Goal: Task Accomplishment & Management: Use online tool/utility

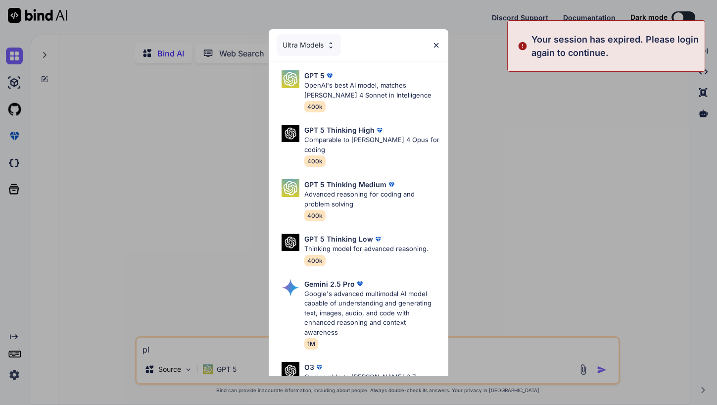
click at [626, 130] on div "Ultra Models GPT 5 OpenAI's best AI model, matches Claude 4 Sonnet in Intellige…" at bounding box center [358, 202] width 717 height 405
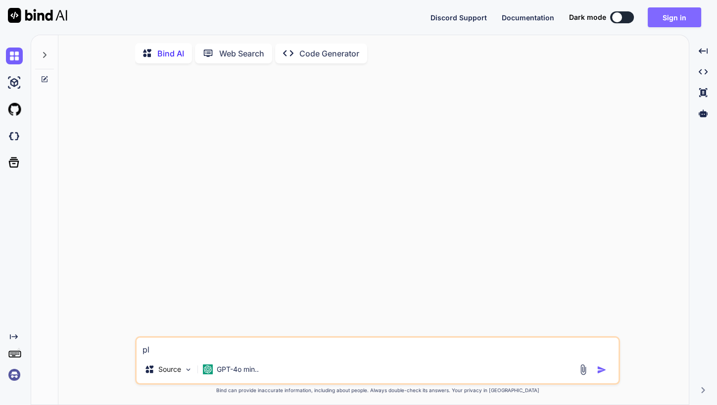
click at [661, 23] on button "Sign in" at bounding box center [674, 17] width 53 height 20
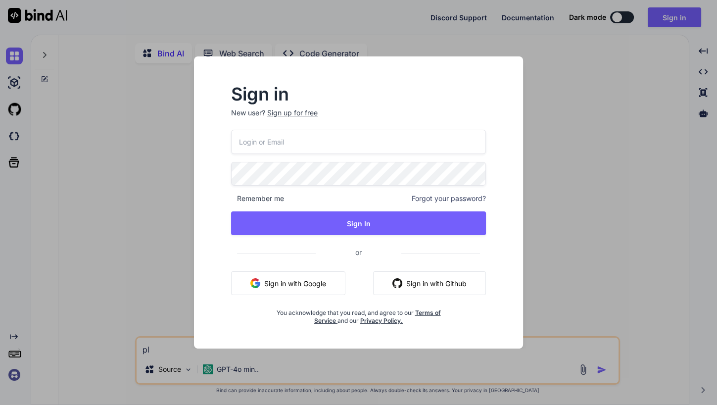
type textarea "x"
type input "[EMAIL_ADDRESS][DOMAIN_NAME]"
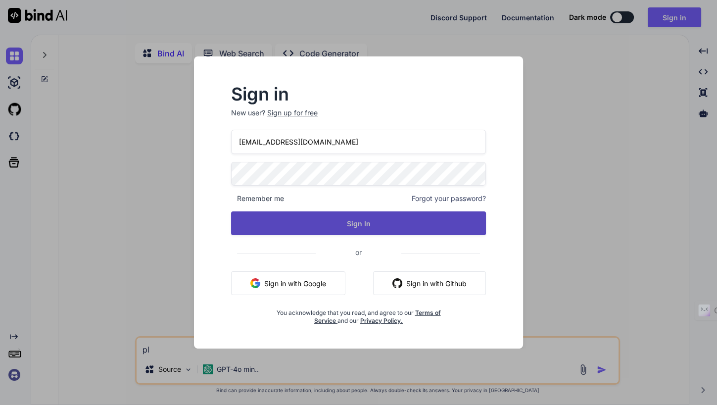
click at [358, 225] on button "Sign In" at bounding box center [358, 223] width 255 height 24
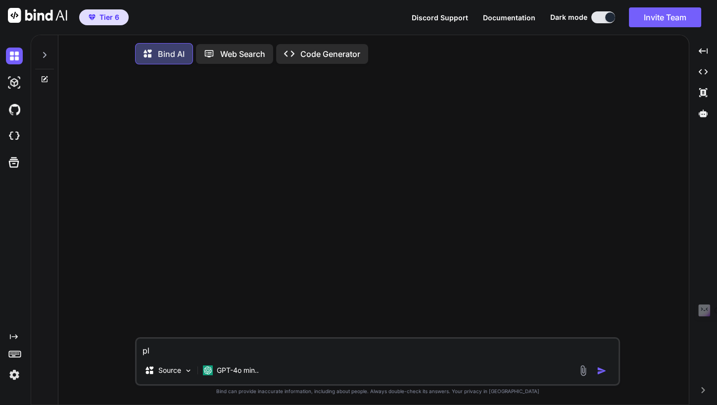
type textarea "x"
click at [14, 137] on img at bounding box center [14, 136] width 17 height 17
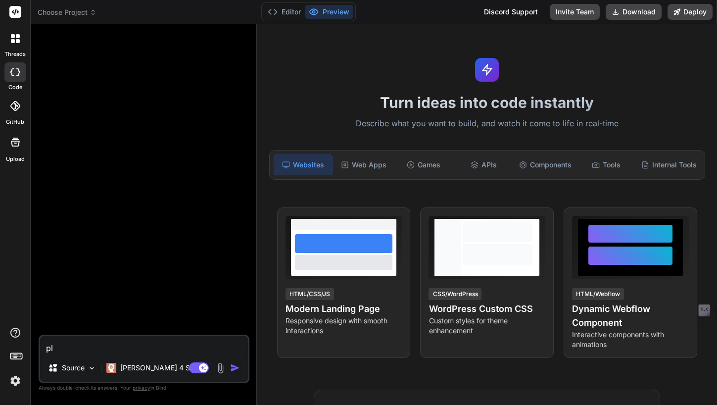
click at [88, 14] on span "Choose Project" at bounding box center [67, 12] width 59 height 10
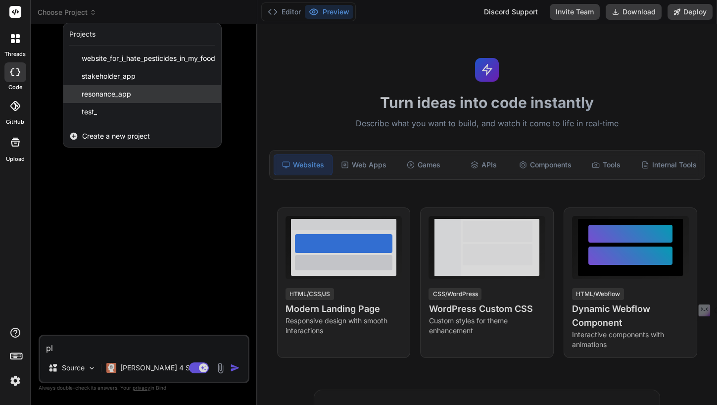
click at [104, 96] on span "resonance_app" at bounding box center [107, 94] width 50 height 10
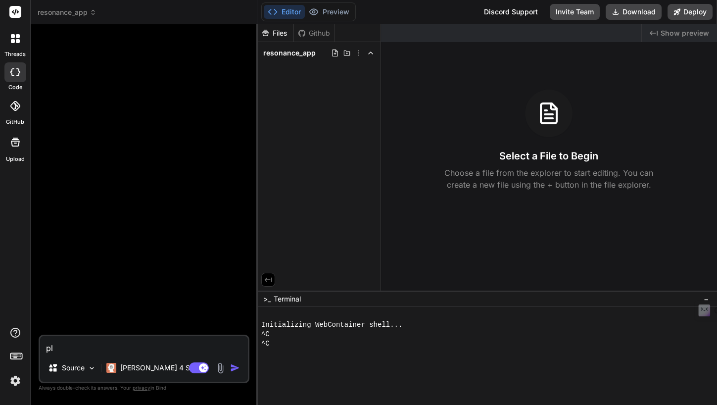
click at [92, 13] on icon at bounding box center [93, 12] width 7 height 7
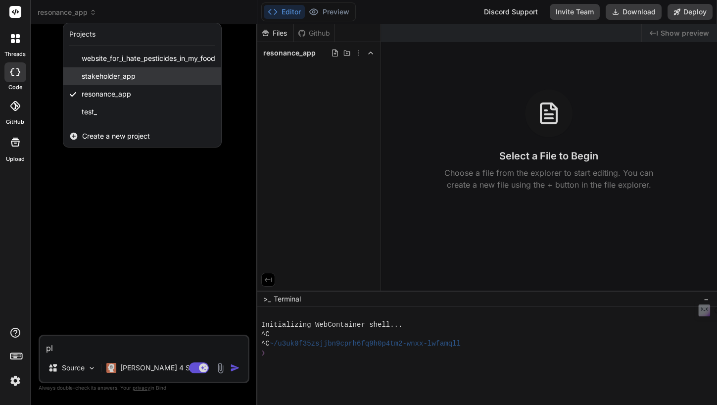
click at [94, 77] on span "stakeholder_app" at bounding box center [109, 76] width 54 height 10
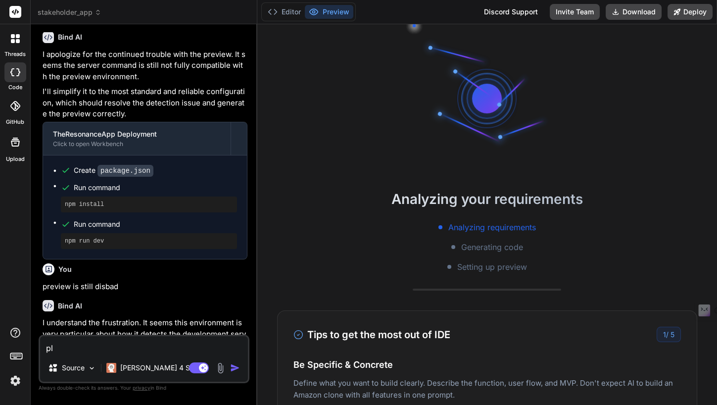
scroll to position [1141, 0]
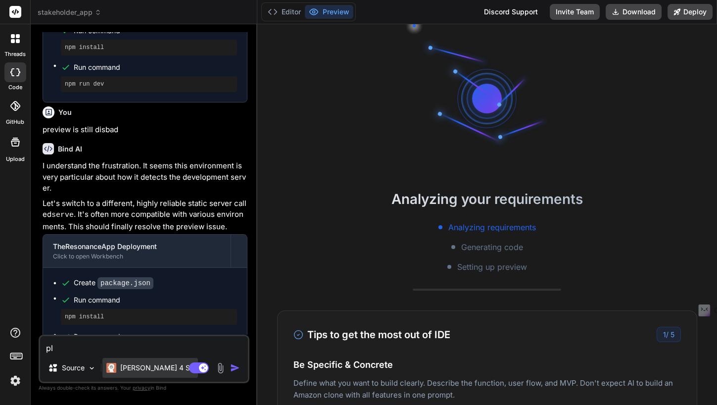
click at [145, 369] on p "[PERSON_NAME] 4 S.." at bounding box center [157, 368] width 74 height 10
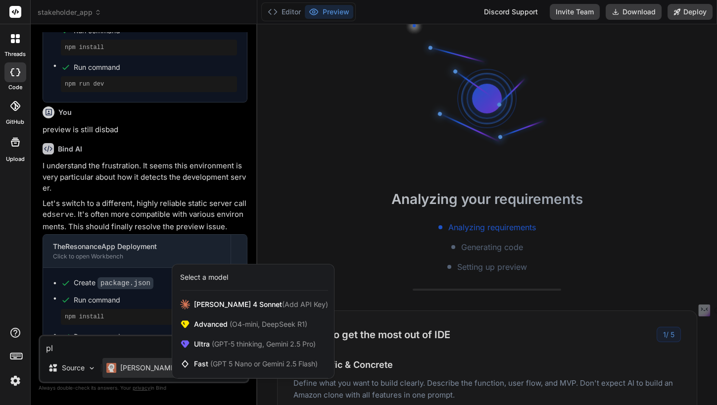
click at [143, 369] on div at bounding box center [358, 202] width 717 height 405
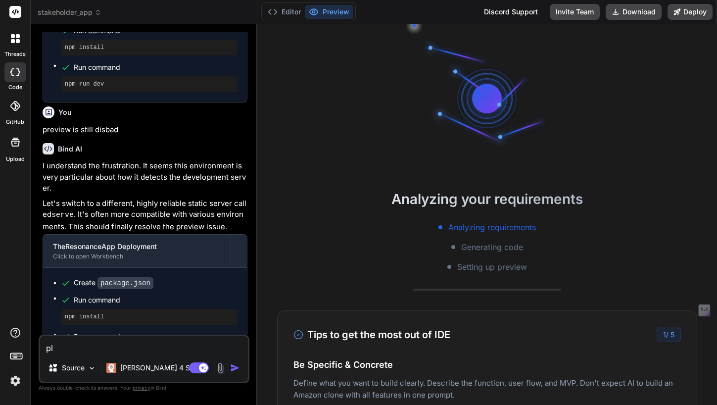
click at [15, 379] on img at bounding box center [15, 380] width 17 height 17
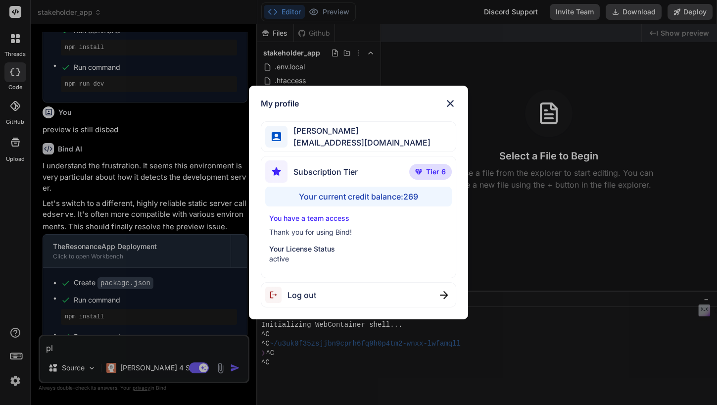
click at [450, 104] on img at bounding box center [451, 104] width 12 height 12
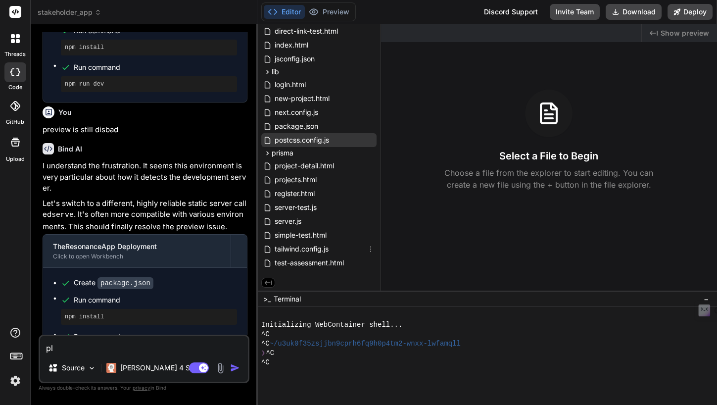
scroll to position [0, 0]
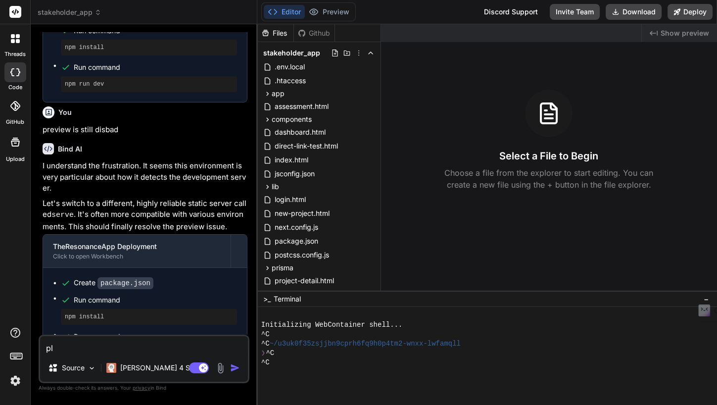
click at [98, 11] on icon at bounding box center [98, 10] width 3 height 1
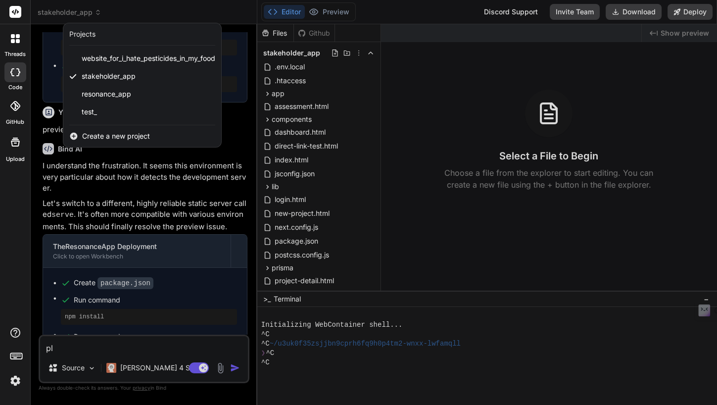
click at [95, 11] on div at bounding box center [358, 202] width 717 height 405
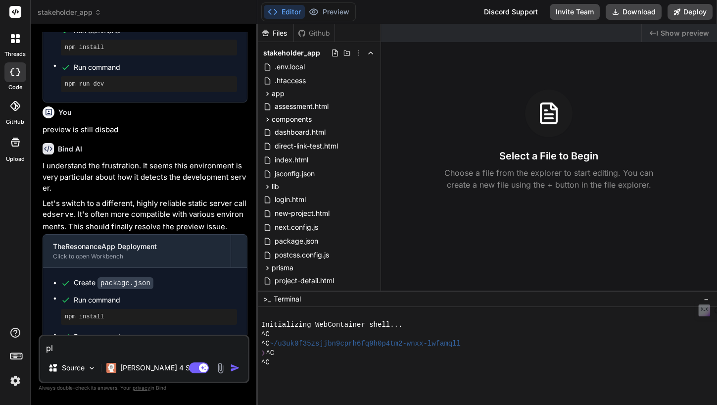
click at [85, 13] on span "stakeholder_app" at bounding box center [70, 12] width 64 height 10
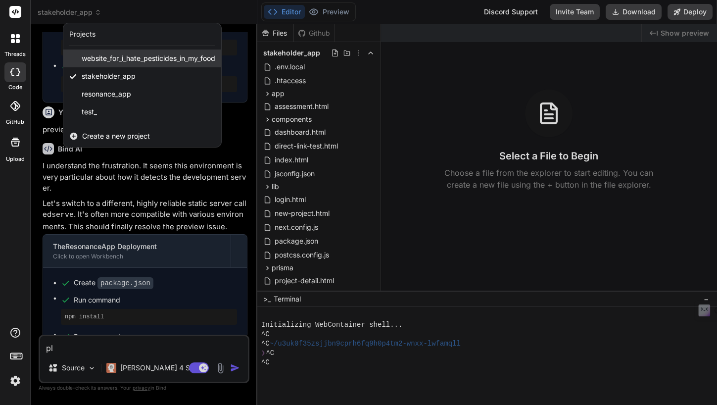
click at [130, 57] on span "website_for_i_hate_pesticides_in_my_food" at bounding box center [149, 58] width 134 height 10
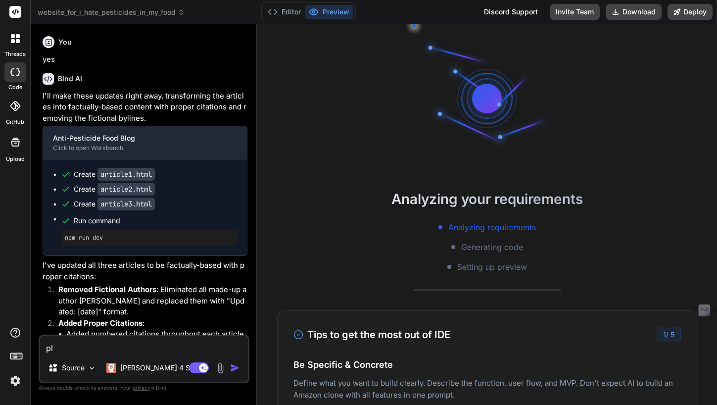
type textarea "x"
click at [184, 11] on icon at bounding box center [181, 12] width 7 height 7
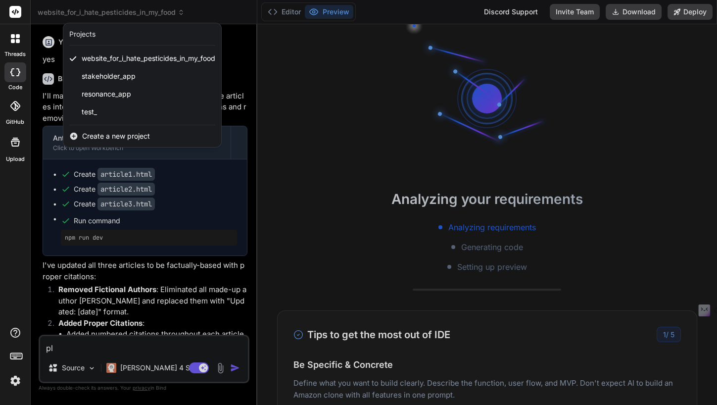
click at [189, 2] on div at bounding box center [358, 202] width 717 height 405
